Goal: Navigation & Orientation: Understand site structure

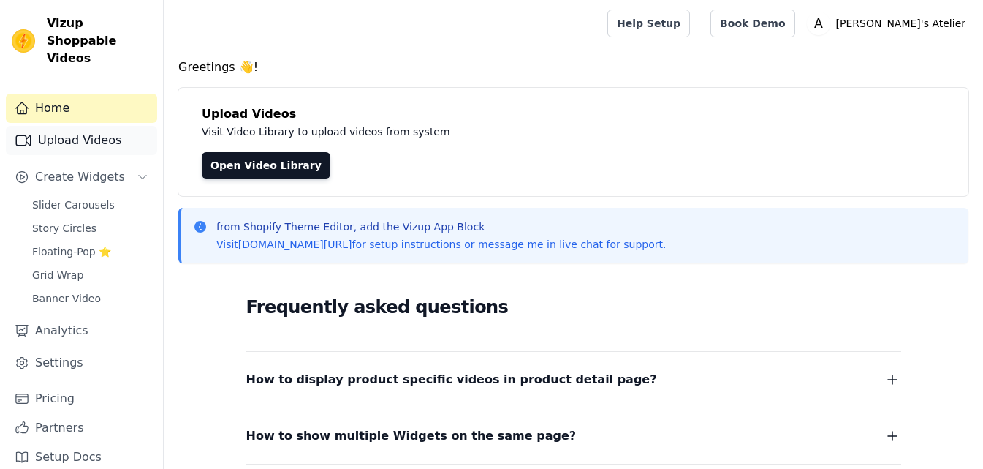
click at [59, 126] on link "Upload Videos" at bounding box center [81, 140] width 151 height 29
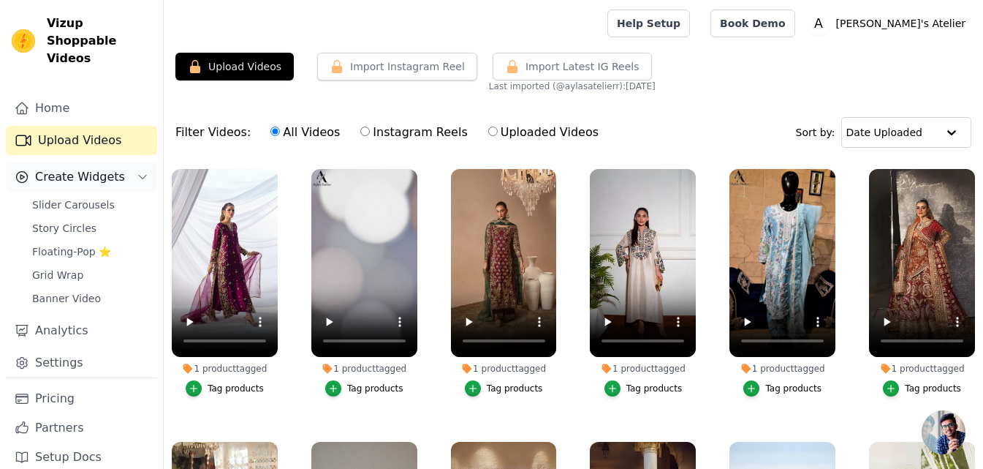
click at [46, 168] on span "Create Widgets" at bounding box center [80, 177] width 90 height 18
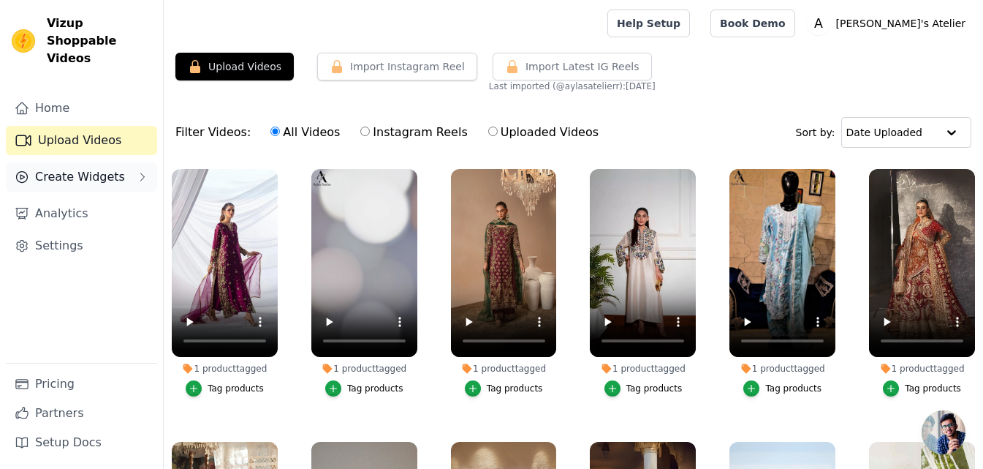
click at [46, 168] on span "Create Widgets" at bounding box center [80, 177] width 90 height 18
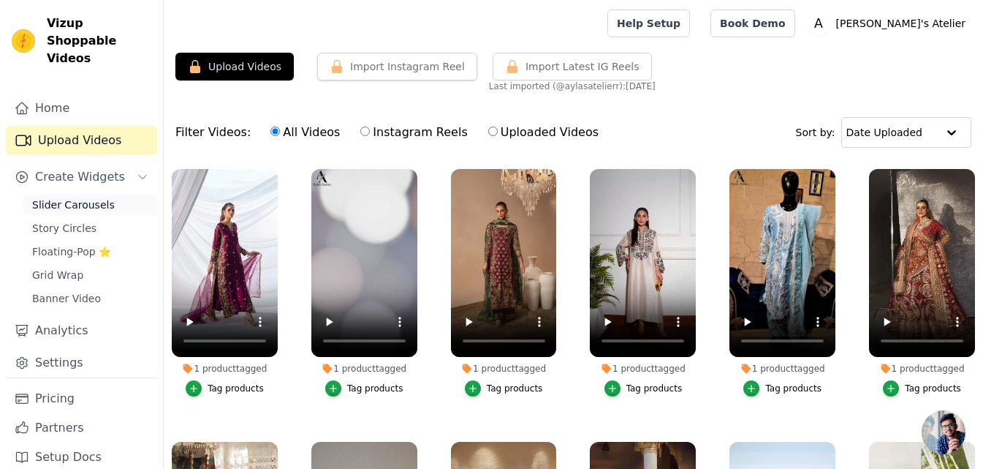
click at [53, 197] on span "Slider Carousels" at bounding box center [73, 204] width 83 height 15
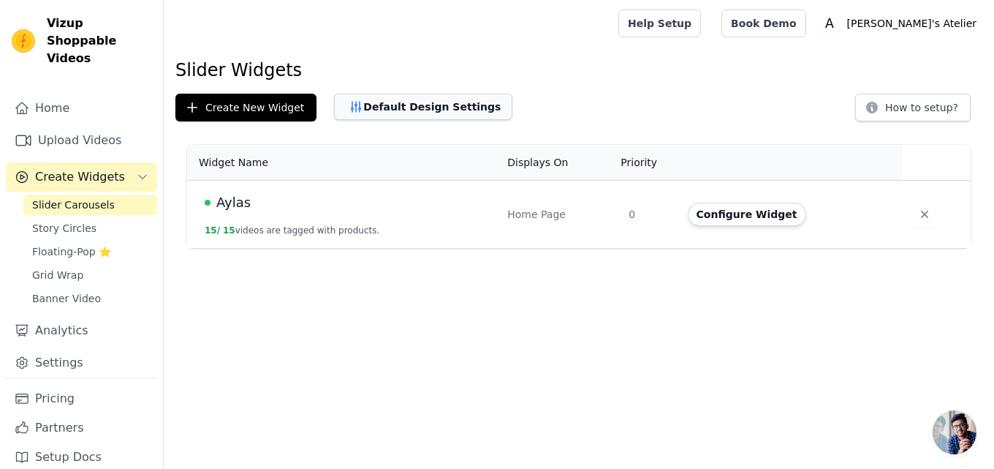
click at [431, 115] on button "Default Design Settings" at bounding box center [423, 107] width 178 height 26
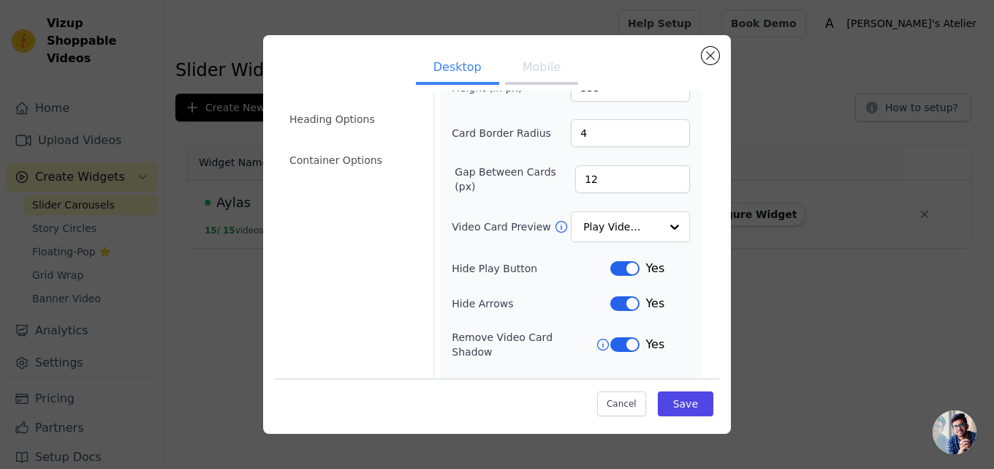
scroll to position [112, 0]
click at [645, 219] on input "Video Card Preview" at bounding box center [621, 227] width 75 height 29
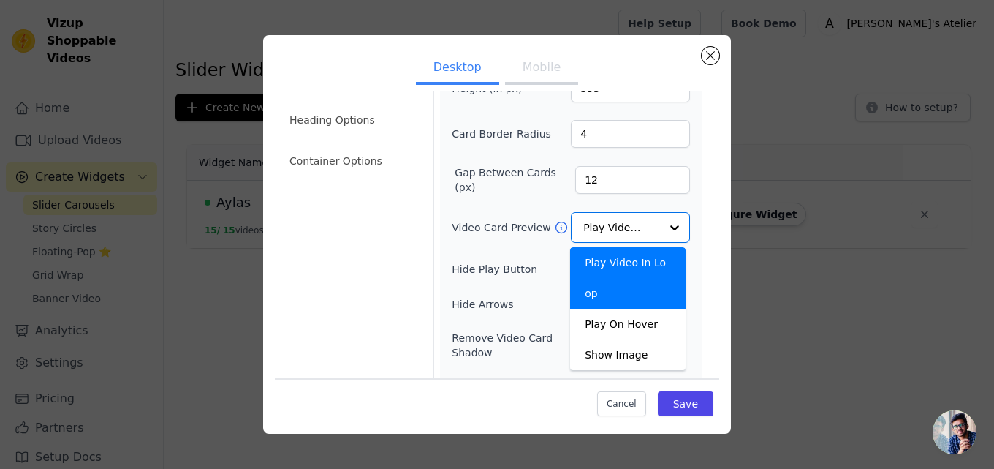
click at [700, 213] on div "Video Card Options Tagged Product Options Heading Options Container Options Wid…" at bounding box center [497, 244] width 445 height 466
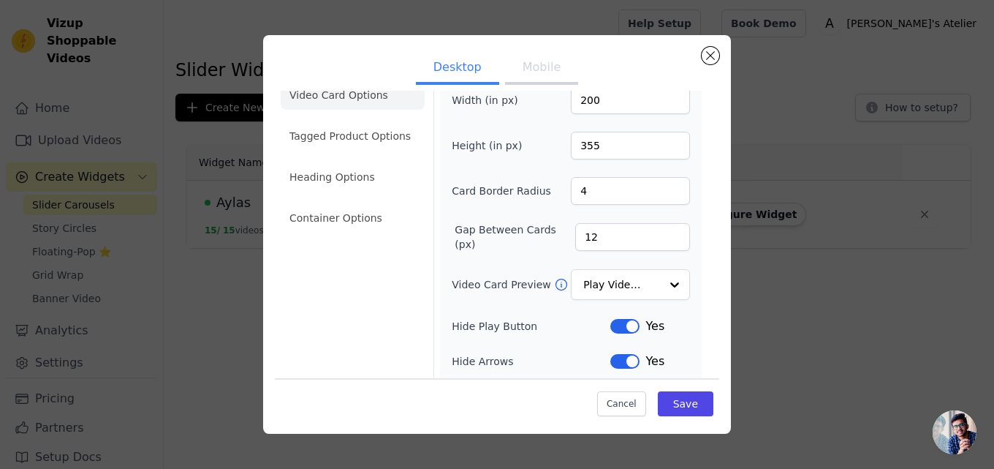
scroll to position [0, 0]
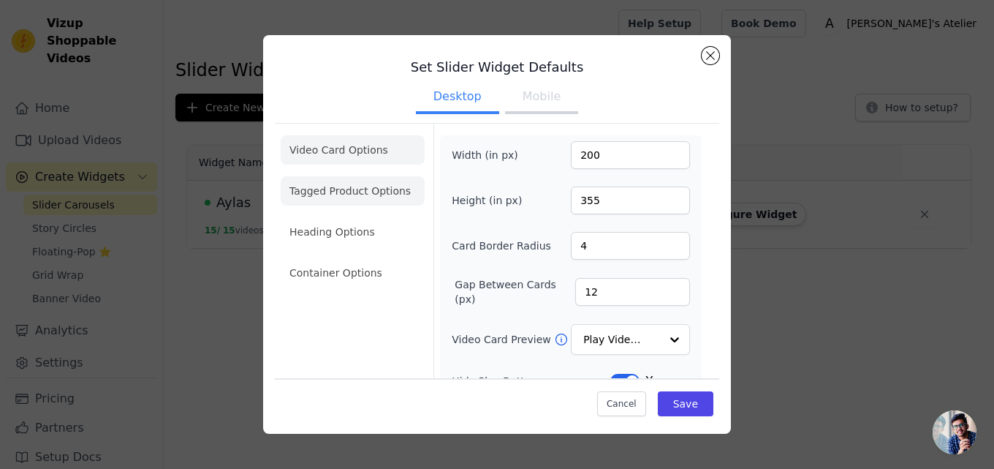
click at [383, 191] on li "Tagged Product Options" at bounding box center [353, 190] width 144 height 29
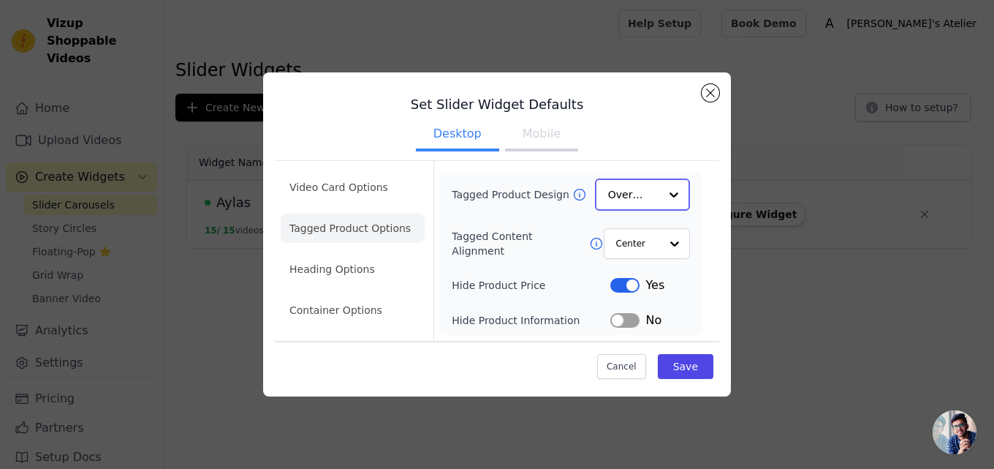
click at [652, 194] on input "Tagged Product Design" at bounding box center [633, 194] width 51 height 29
click at [659, 238] on div "Option Center, selected. Select is focused, type to refine list, press down to …" at bounding box center [646, 243] width 88 height 32
click at [659, 238] on div "Center" at bounding box center [646, 243] width 88 height 32
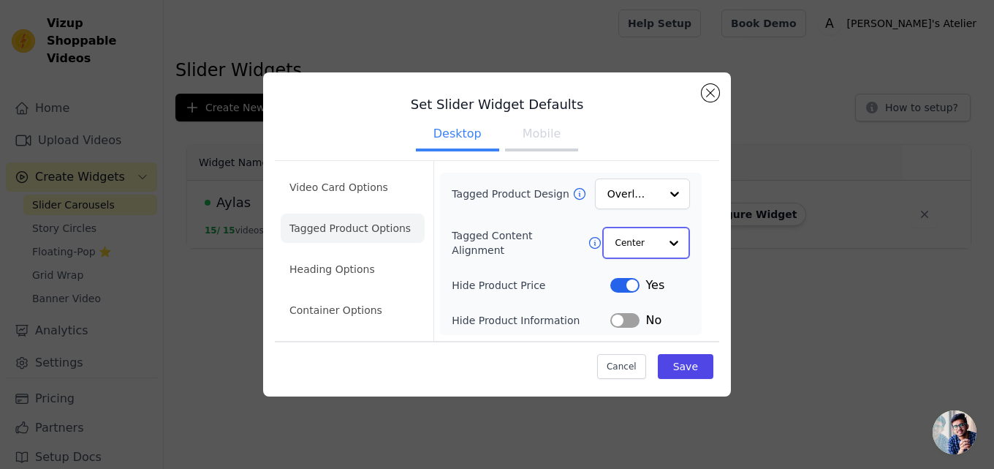
click at [673, 241] on div at bounding box center [673, 242] width 29 height 29
click at [699, 239] on div "Tagged Product Design Overlay Tagged Content Alignment Center Left Option Cente…" at bounding box center [571, 253] width 262 height 161
click at [314, 276] on li "Heading Options" at bounding box center [353, 269] width 144 height 29
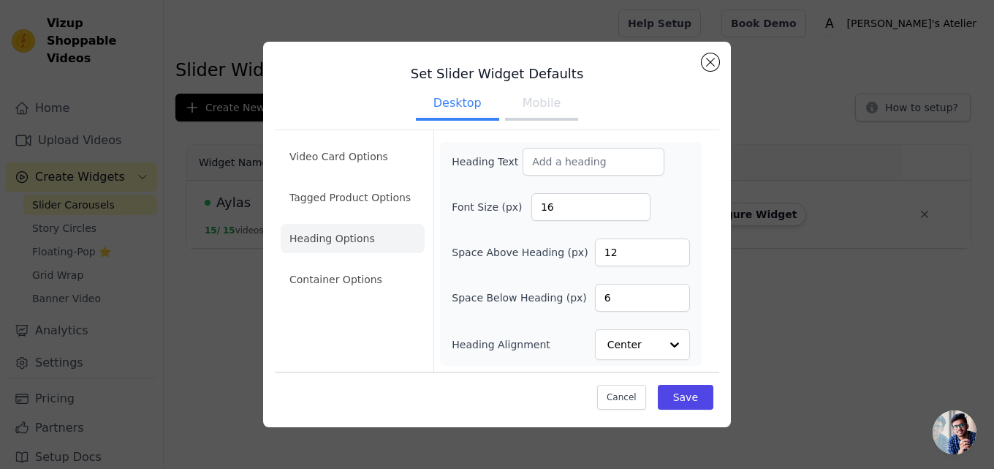
click at [314, 276] on li "Container Options" at bounding box center [353, 279] width 144 height 29
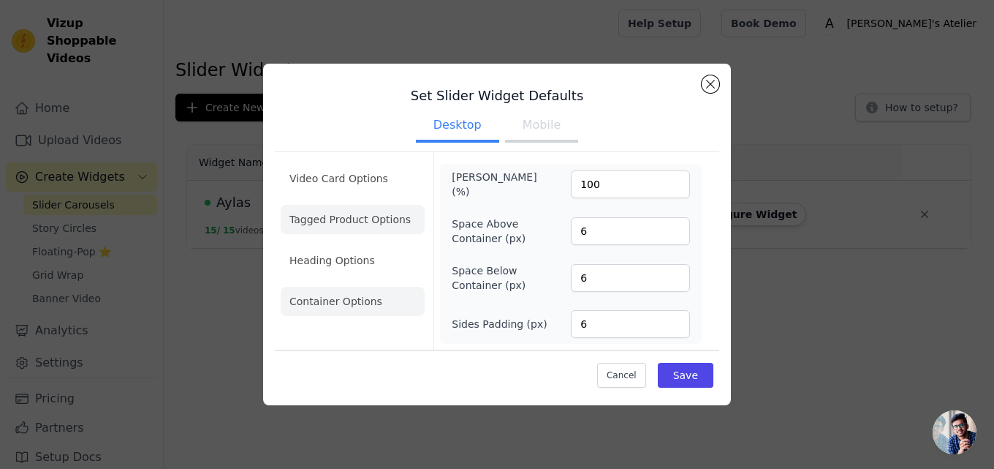
click at [309, 227] on li "Tagged Product Options" at bounding box center [353, 219] width 144 height 29
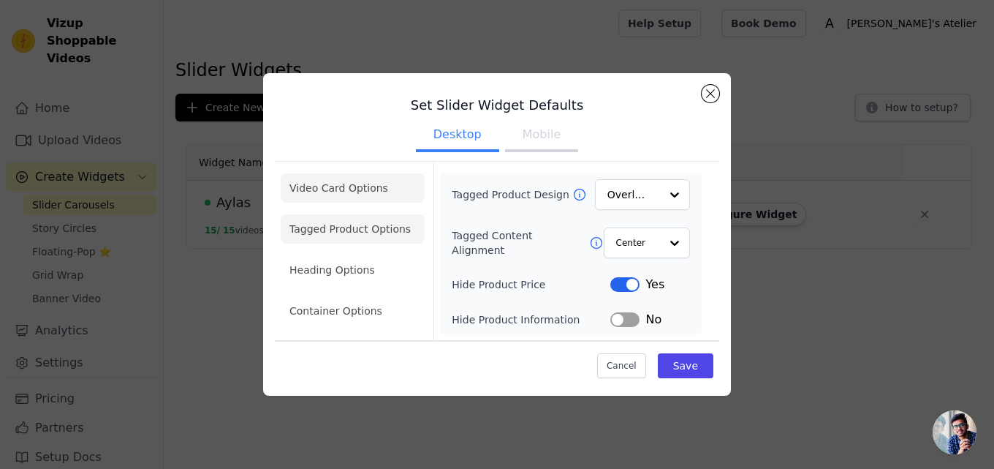
click at [312, 195] on li "Video Card Options" at bounding box center [353, 187] width 144 height 29
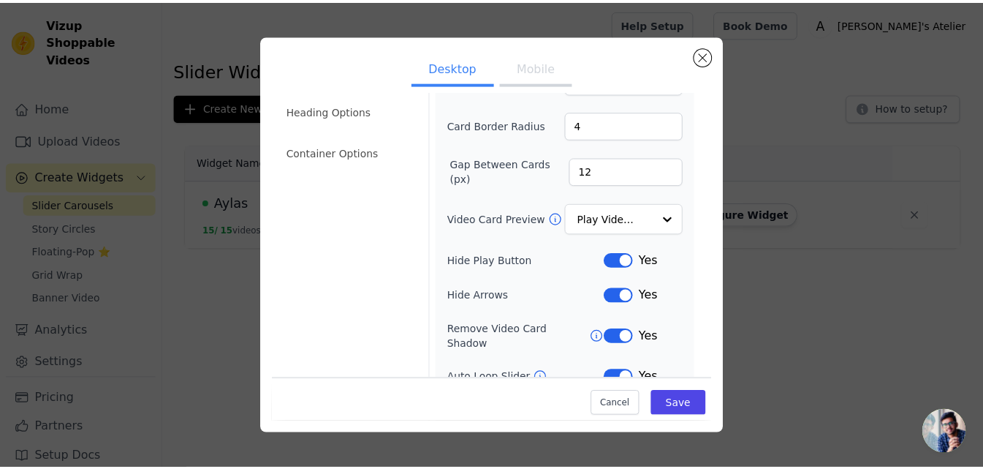
scroll to position [197, 0]
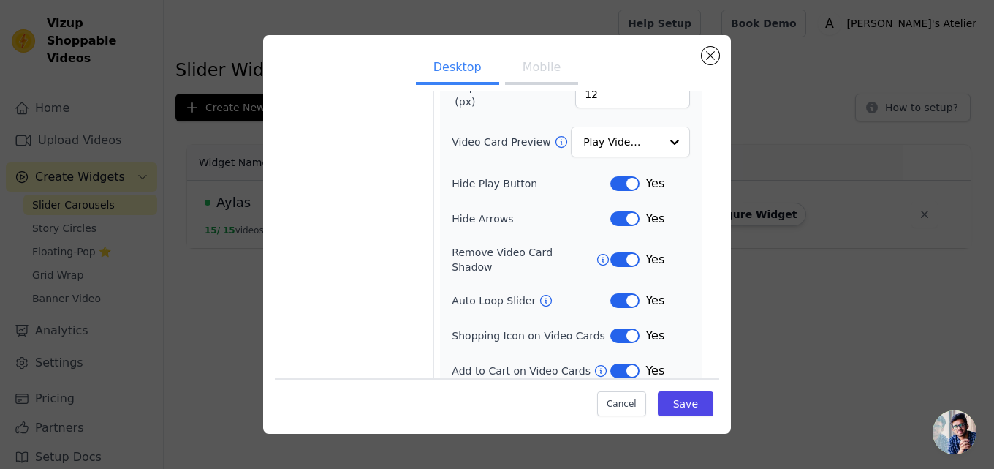
click at [724, 307] on div "Set Slider Widget Defaults Desktop Mobile Video Card Options Tagged Product Opt…" at bounding box center [497, 234] width 468 height 398
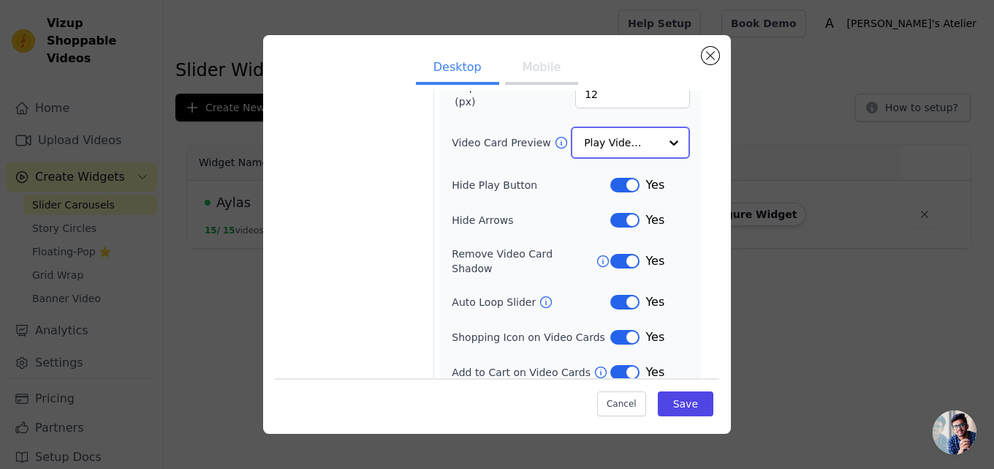
click at [642, 135] on input "Video Card Preview" at bounding box center [621, 142] width 75 height 29
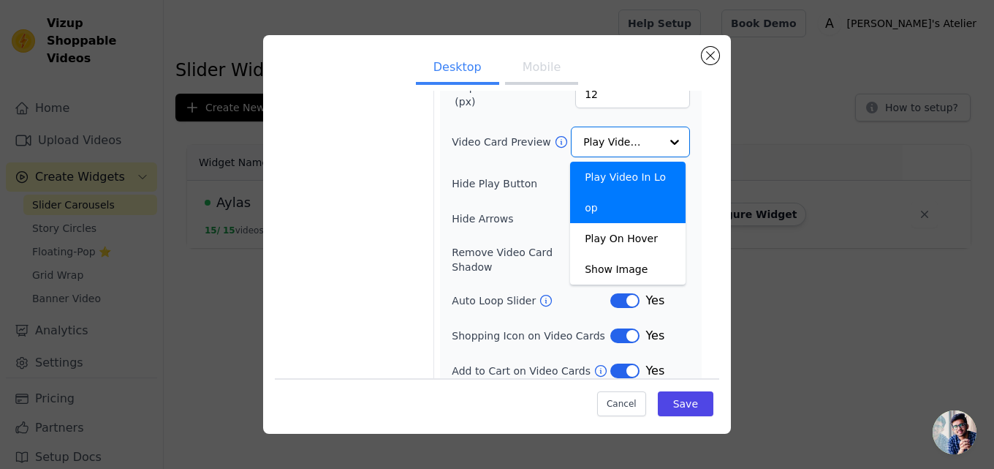
click at [721, 50] on div "Set Slider Widget Defaults Desktop Mobile Video Card Options Tagged Product Opt…" at bounding box center [497, 234] width 468 height 398
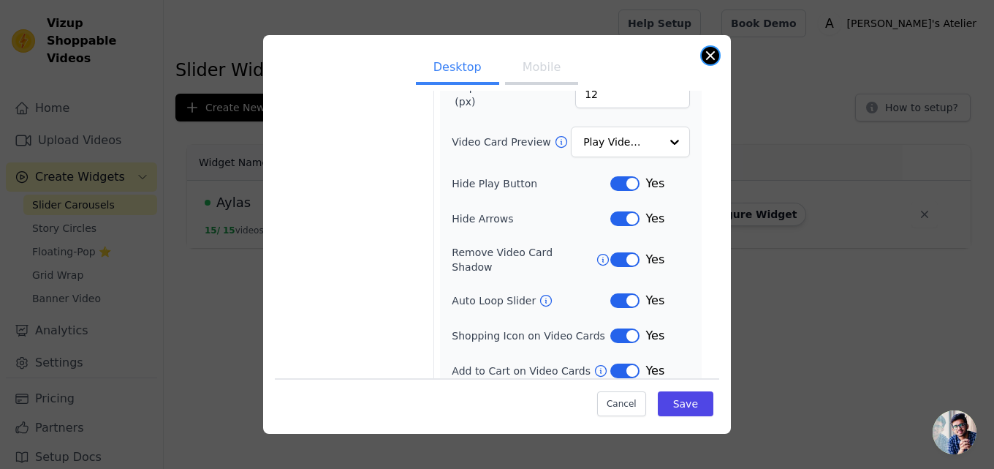
click at [712, 55] on button "Close modal" at bounding box center [711, 56] width 18 height 18
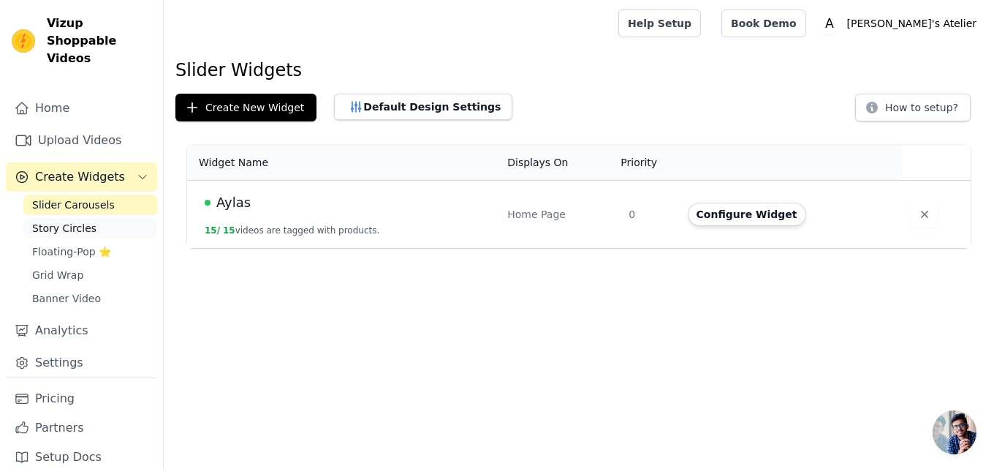
click at [50, 221] on span "Story Circles" at bounding box center [64, 228] width 64 height 15
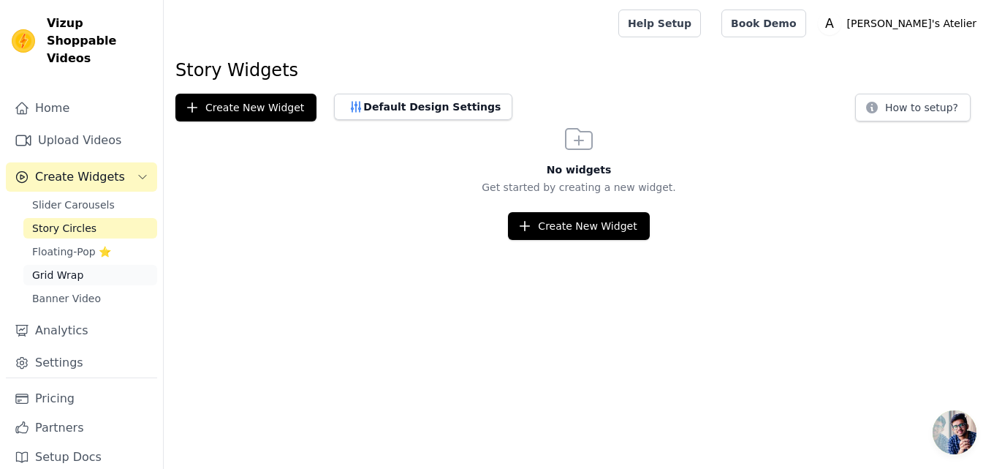
click at [61, 268] on span "Grid Wrap" at bounding box center [57, 275] width 51 height 15
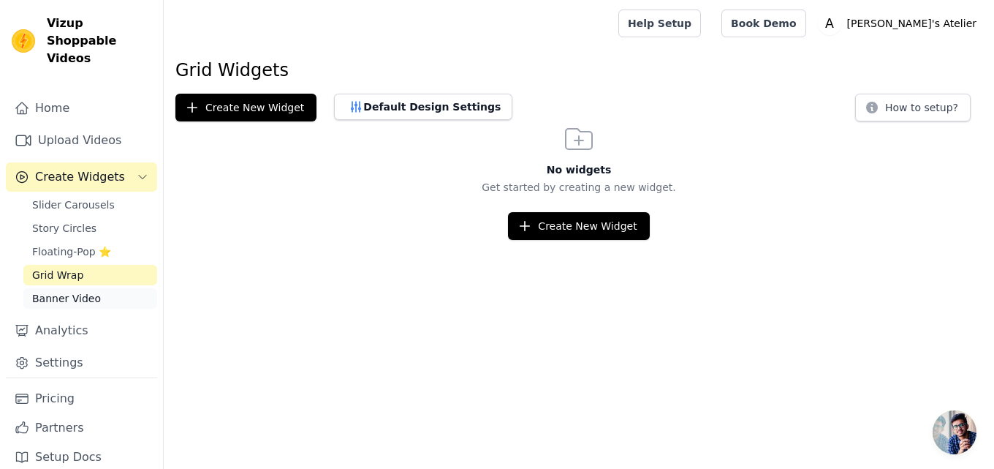
click at [65, 291] on span "Banner Video" at bounding box center [66, 298] width 69 height 15
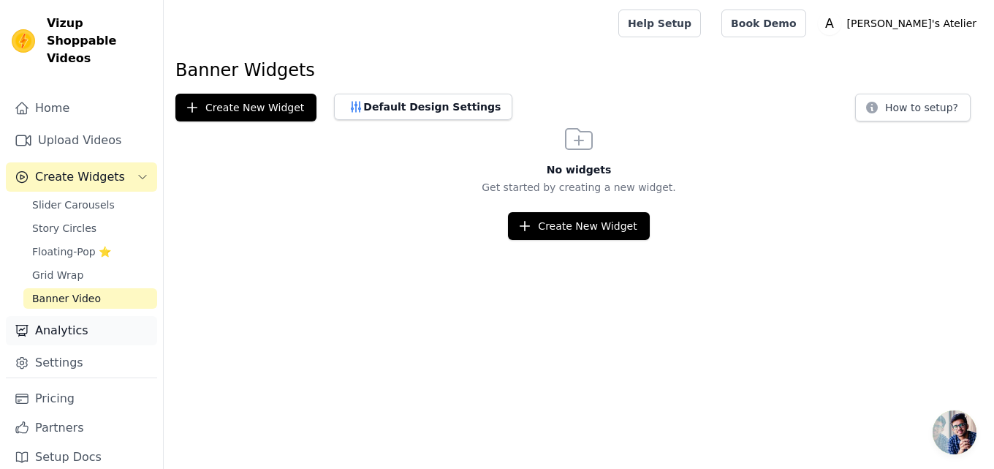
click at [64, 316] on link "Analytics" at bounding box center [81, 330] width 151 height 29
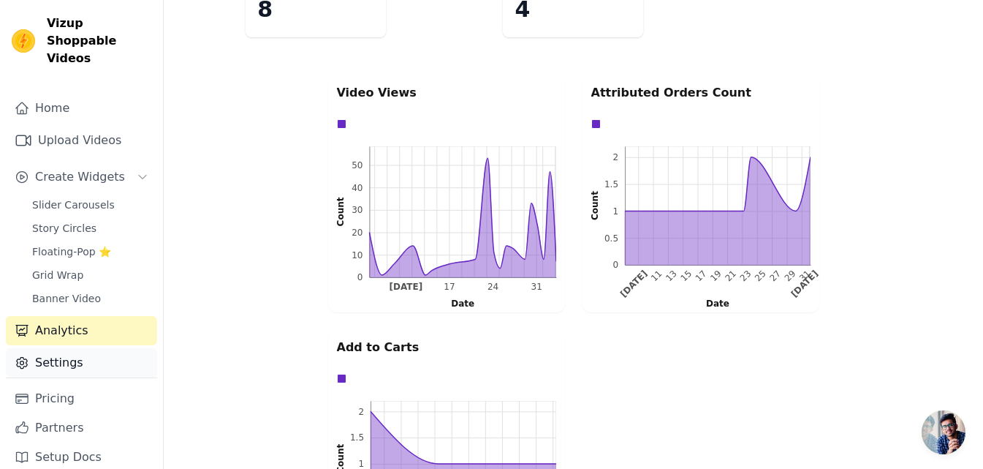
scroll to position [290, 0]
click at [49, 349] on link "Settings" at bounding box center [81, 362] width 151 height 29
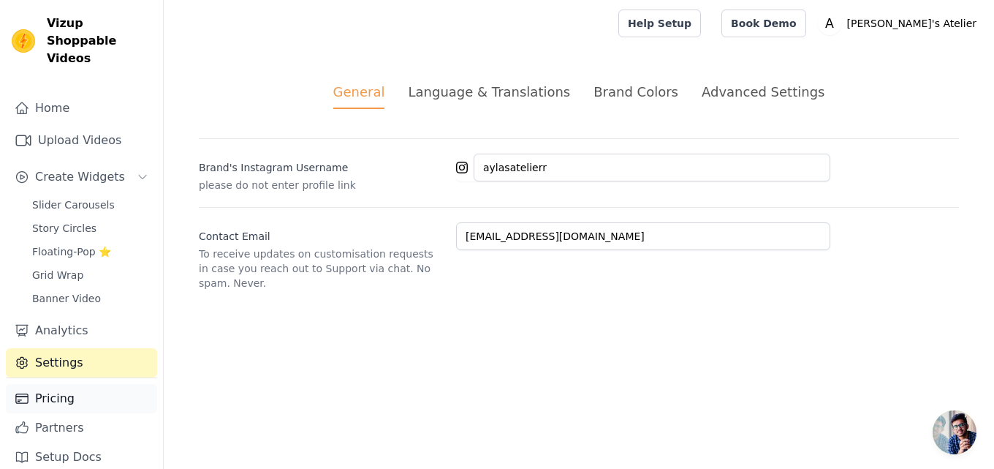
click at [43, 388] on link "Pricing" at bounding box center [81, 398] width 151 height 29
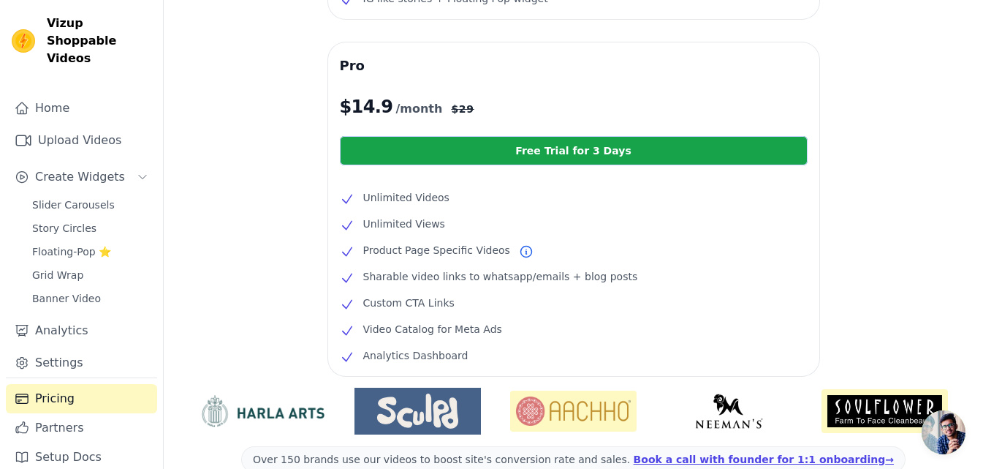
scroll to position [284, 0]
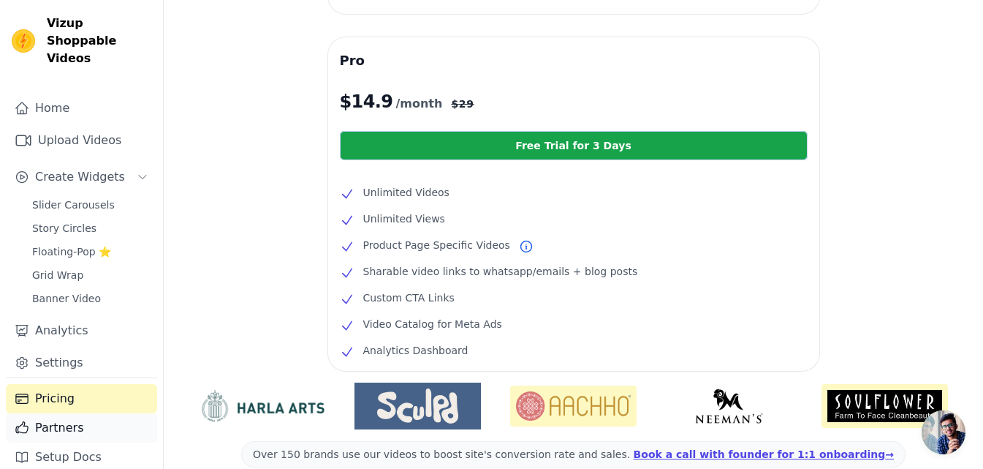
click at [42, 420] on link "Partners" at bounding box center [81, 427] width 151 height 29
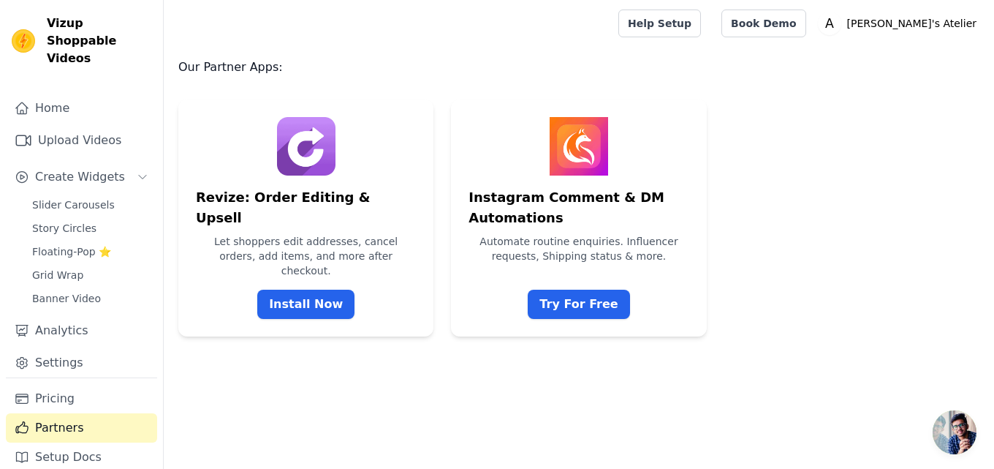
click at [994, 129] on div "Our Partner Apps: Revize: Order Editing & Upsell Let shoppers edit addresses, c…" at bounding box center [579, 197] width 831 height 278
click at [33, 442] on link "Setup Docs" at bounding box center [81, 456] width 151 height 29
